Goal: Task Accomplishment & Management: Complete application form

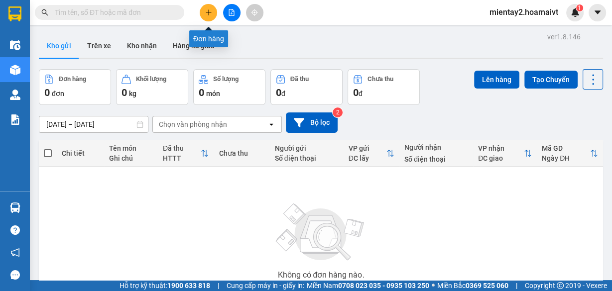
click at [209, 11] on icon "plus" at bounding box center [208, 12] width 7 height 7
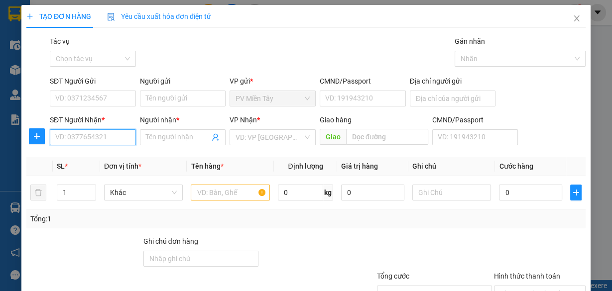
click at [121, 136] on input "SĐT Người Nhận *" at bounding box center [93, 137] width 86 height 16
type input "0942464266"
click at [163, 140] on input "Người nhận *" at bounding box center [178, 137] width 64 height 11
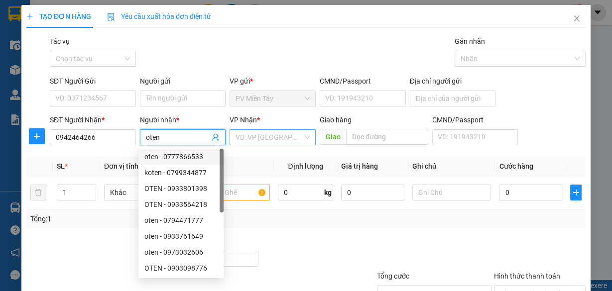
type input "oten"
click at [247, 138] on input "search" at bounding box center [268, 137] width 67 height 15
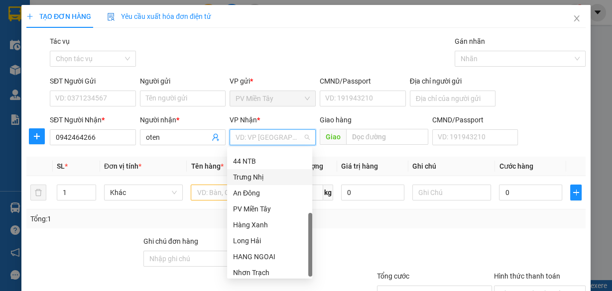
scroll to position [80, 0]
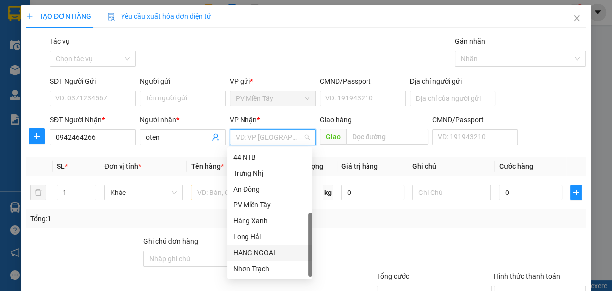
click at [251, 255] on div "HANG NGOAI" at bounding box center [269, 252] width 73 height 11
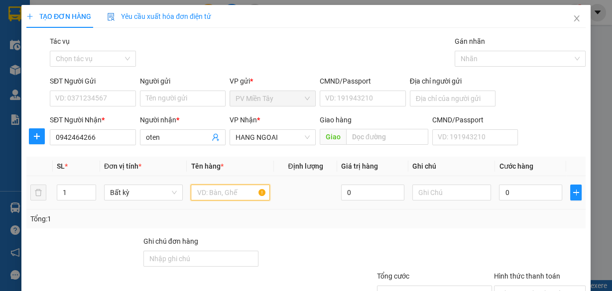
click at [219, 192] on input "text" at bounding box center [230, 193] width 79 height 16
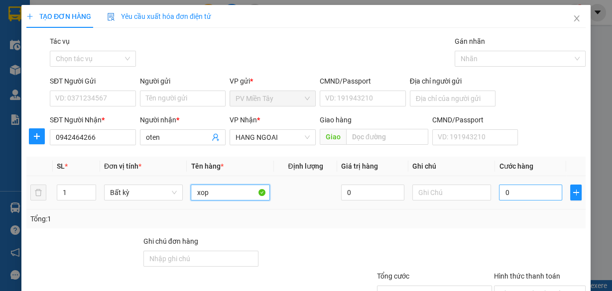
type input "xop"
click at [513, 193] on input "0" at bounding box center [530, 193] width 63 height 16
type input "1"
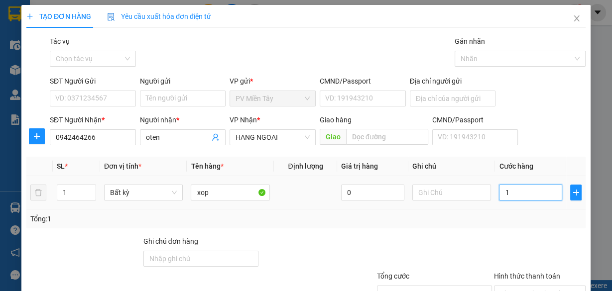
type input "10"
type input "100"
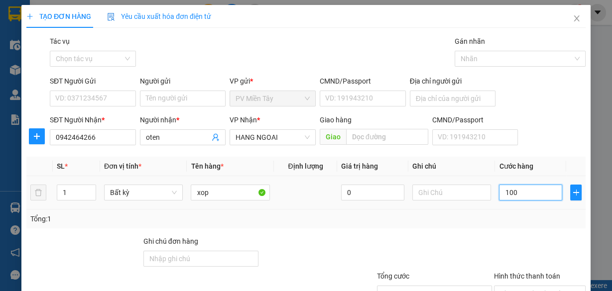
type input "100"
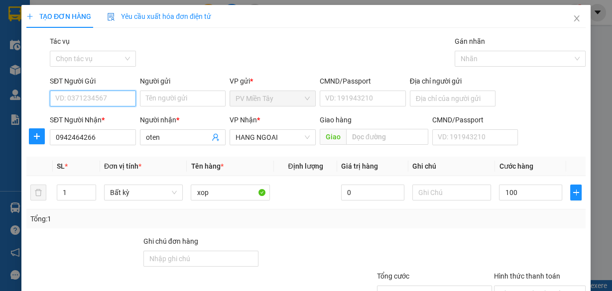
type input "100.000"
click at [129, 99] on input "SĐT Người Gửi" at bounding box center [93, 99] width 86 height 16
click at [162, 99] on input "Người gửi" at bounding box center [183, 99] width 86 height 16
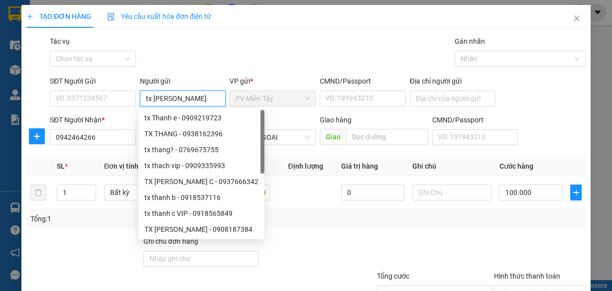
type input "tx [PERSON_NAME] b"
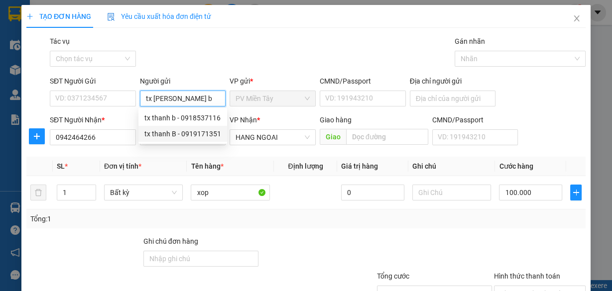
click at [175, 135] on div "tx thanh B - 0919171351" at bounding box center [182, 133] width 77 height 11
type input "0919171351"
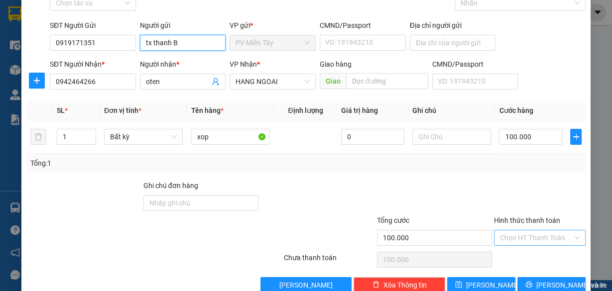
scroll to position [76, 0]
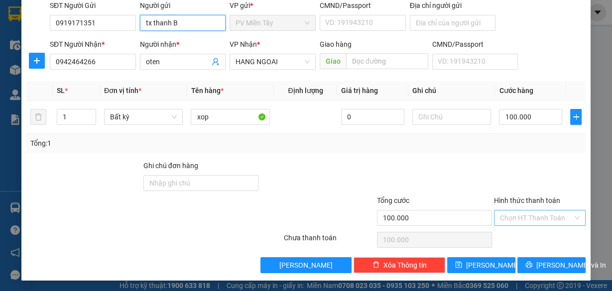
type input "tx thanh B"
click at [514, 218] on input "Hình thức thanh toán" at bounding box center [536, 218] width 73 height 15
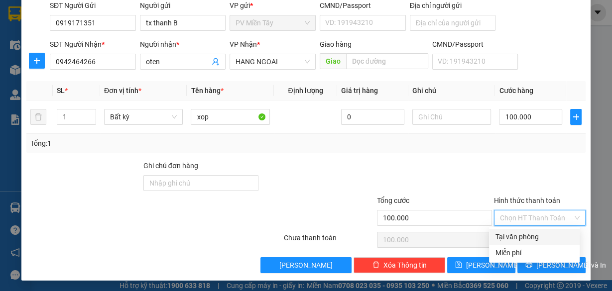
click at [516, 236] on div "Tại văn phòng" at bounding box center [534, 236] width 79 height 11
type input "0"
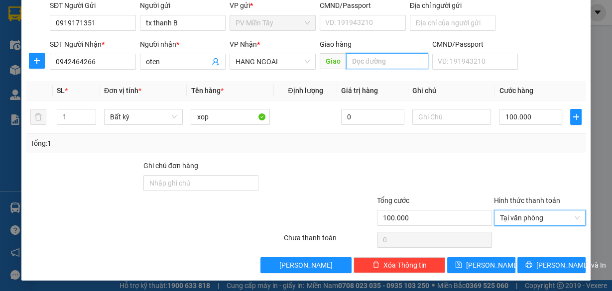
click at [359, 61] on input "text" at bounding box center [387, 61] width 82 height 16
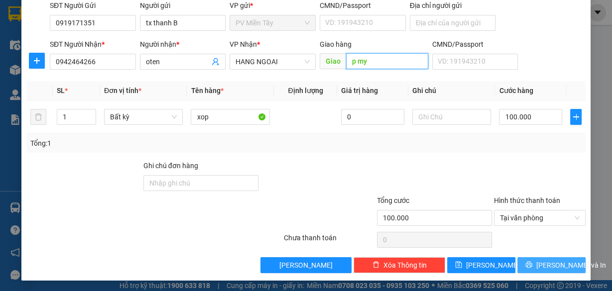
type input "p my"
click at [556, 267] on span "[PERSON_NAME] và In" at bounding box center [571, 265] width 70 height 11
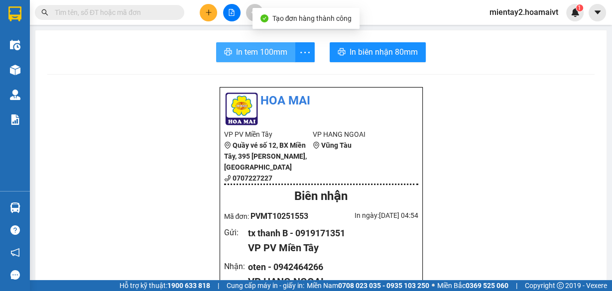
click at [249, 47] on span "In tem 100mm" at bounding box center [261, 52] width 51 height 12
